Goal: Information Seeking & Learning: Check status

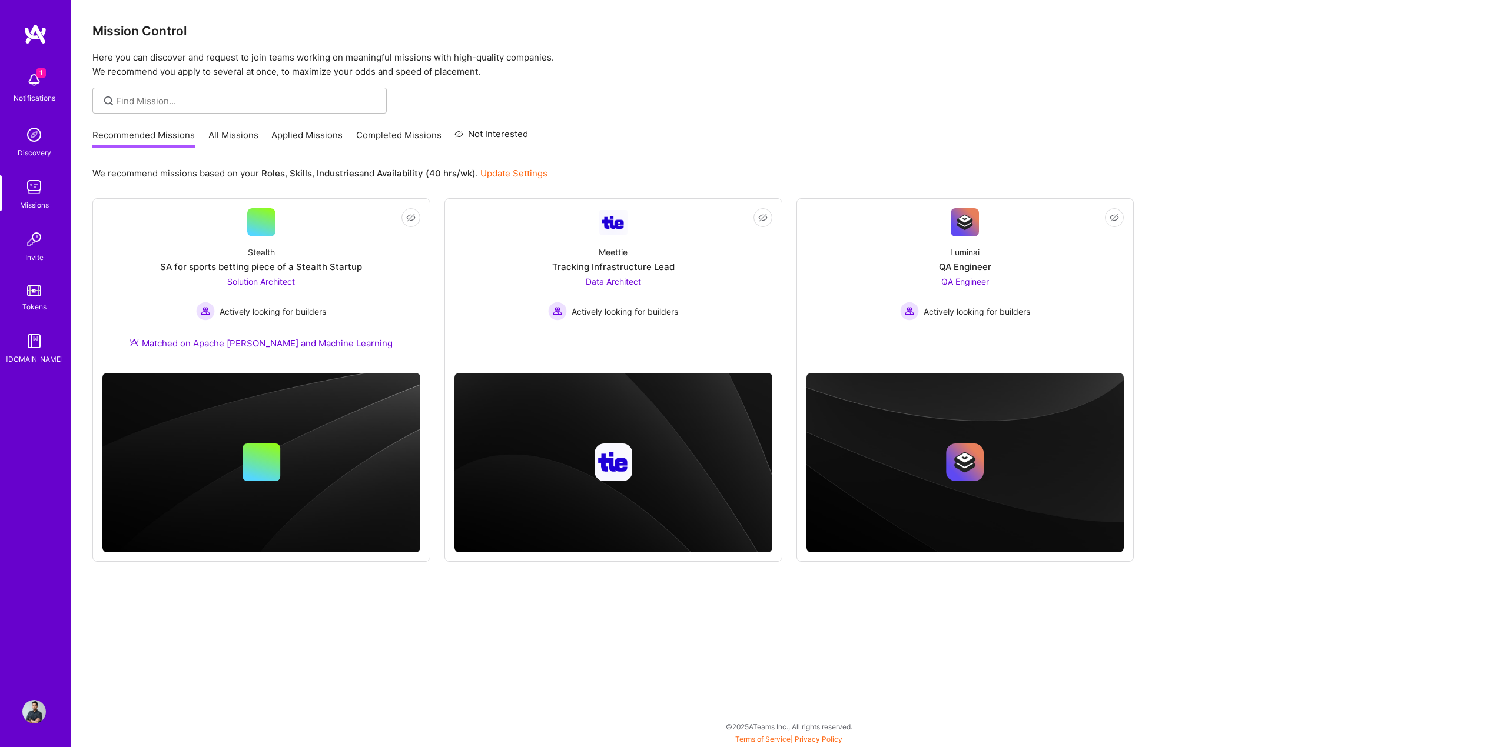
click at [16, 81] on div "1 Notifications" at bounding box center [34, 86] width 73 height 41
drag, startPoint x: 133, startPoint y: 108, endPoint x: 245, endPoint y: 100, distance: 112.1
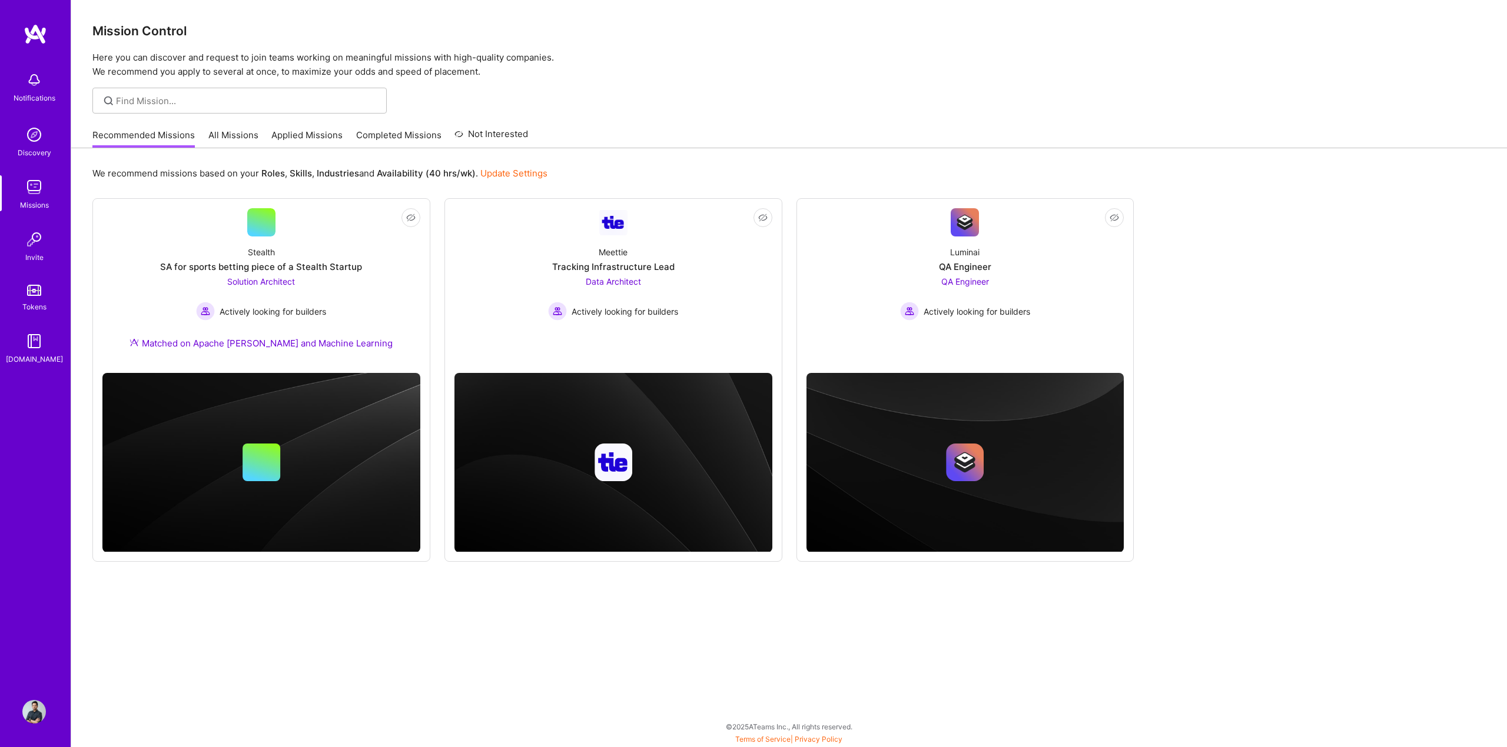
click at [450, 39] on div "Notifications Discovery Missions Invite Tokens [DOMAIN_NAME] Profile Close Show…" at bounding box center [753, 371] width 1507 height 742
click at [301, 137] on link "Applied Missions" at bounding box center [306, 138] width 71 height 19
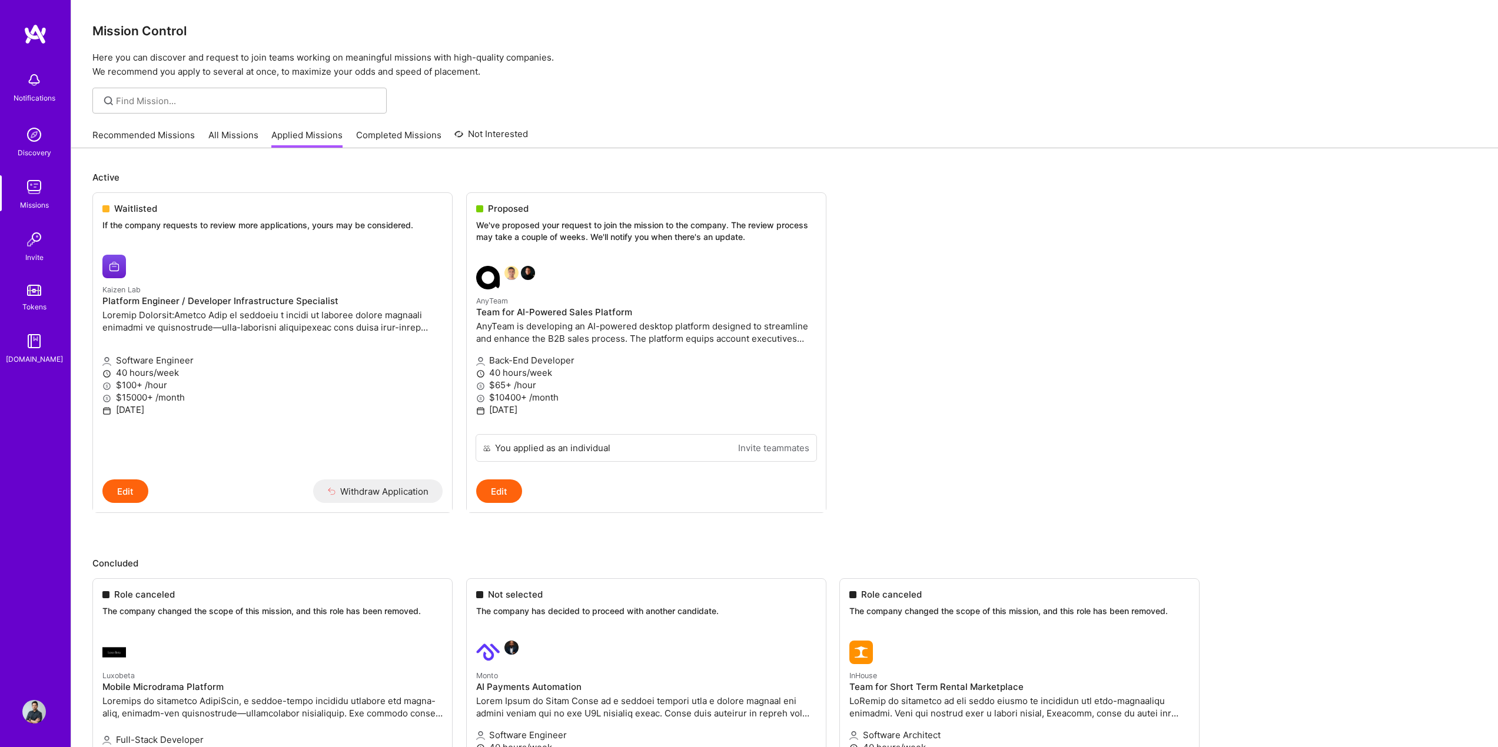
click at [31, 123] on img at bounding box center [34, 135] width 24 height 24
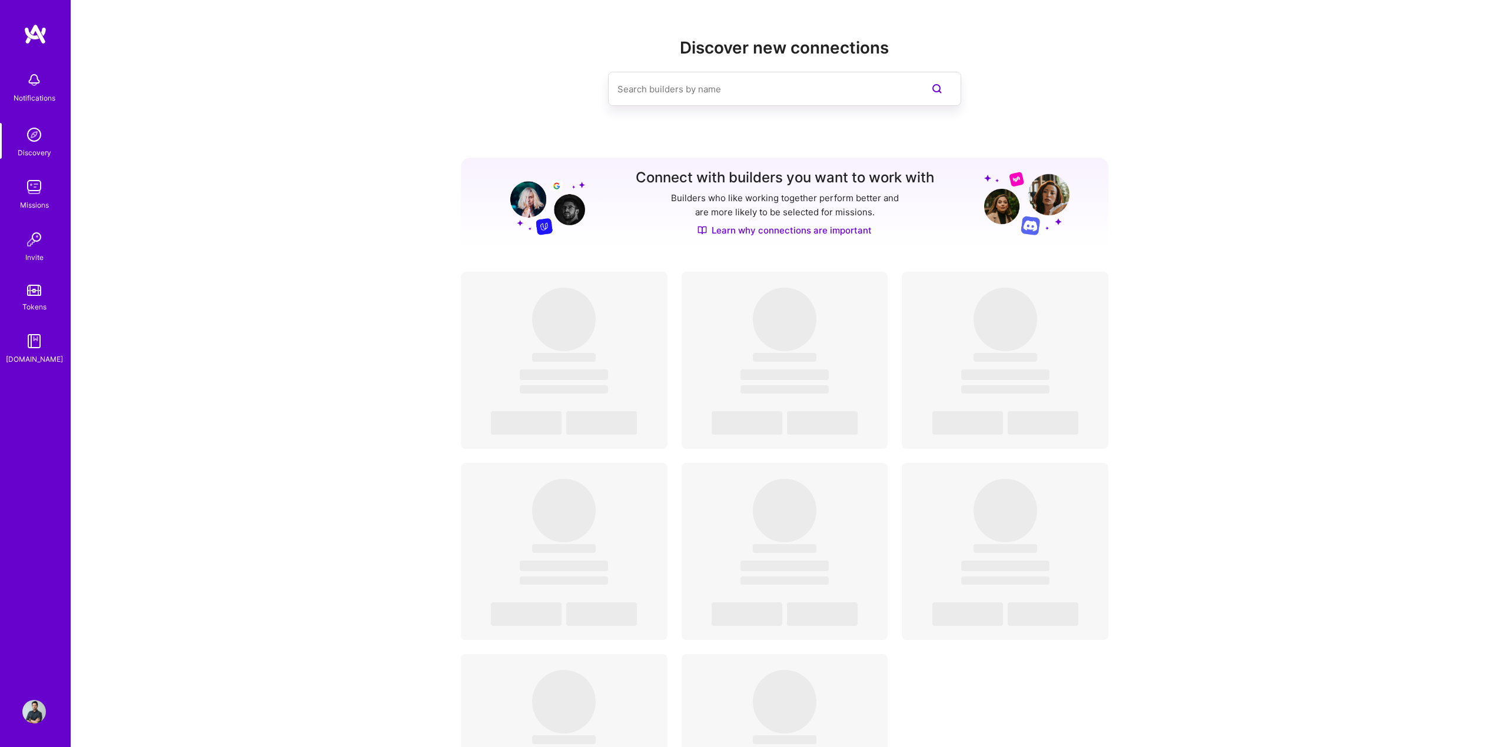
click at [41, 187] on img at bounding box center [34, 187] width 24 height 24
